Goal: Task Accomplishment & Management: Use online tool/utility

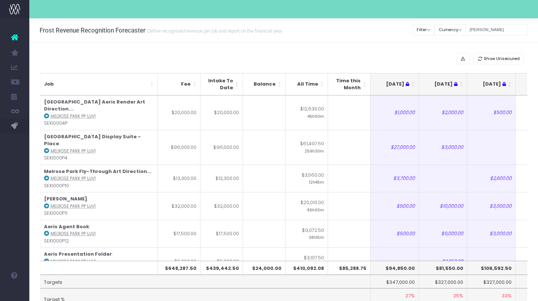
scroll to position [0, 119]
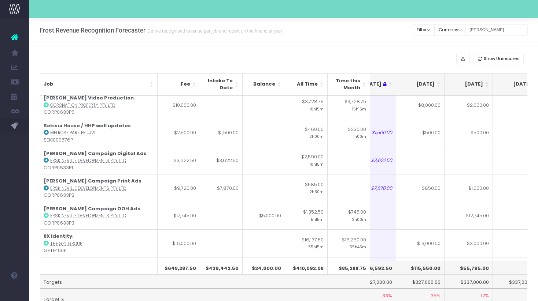
click at [502, 29] on input "[PERSON_NAME]" at bounding box center [496, 29] width 62 height 11
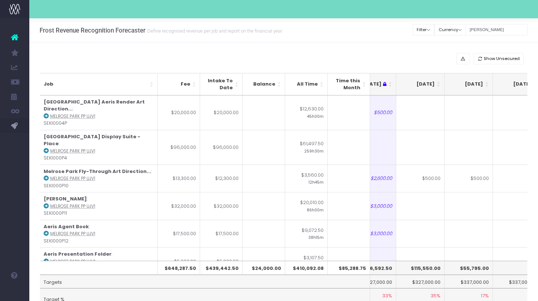
click at [439, 85] on th "[DATE]" at bounding box center [420, 84] width 48 height 22
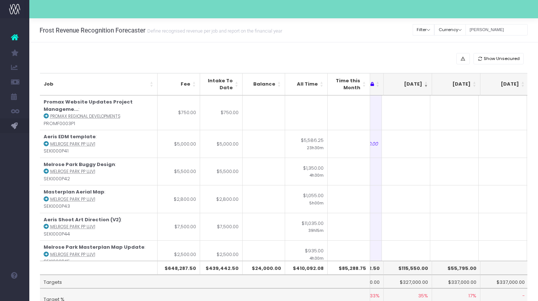
scroll to position [0, 134]
click at [493, 28] on input "[PERSON_NAME]" at bounding box center [496, 29] width 62 height 11
type input "h"
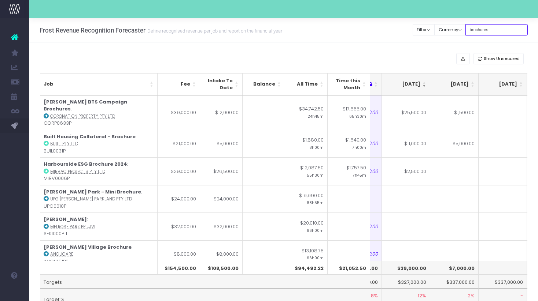
type input "brochures"
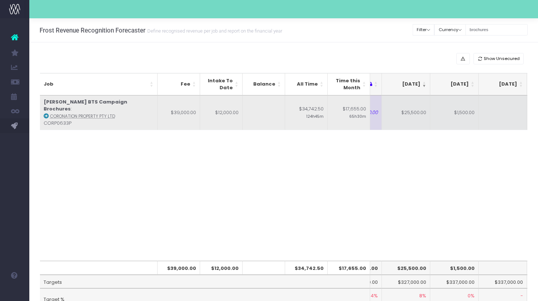
click at [437, 121] on td "$1,500.00" at bounding box center [454, 113] width 48 height 34
click at [411, 118] on td "$25,500.00" at bounding box center [406, 113] width 48 height 34
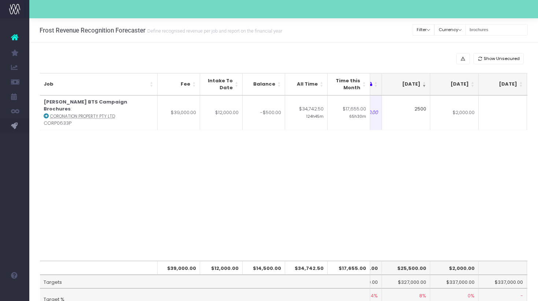
type input "25000"
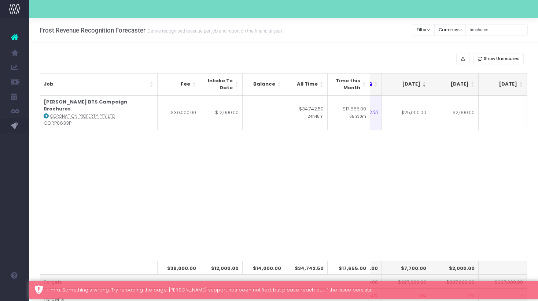
click at [376, 204] on div "Job Fee Intake To Date Balance All Time Time this Month [DATE] [DATE] [DATE] Se…" at bounding box center [284, 179] width 488 height 166
